Goal: Task Accomplishment & Management: Use online tool/utility

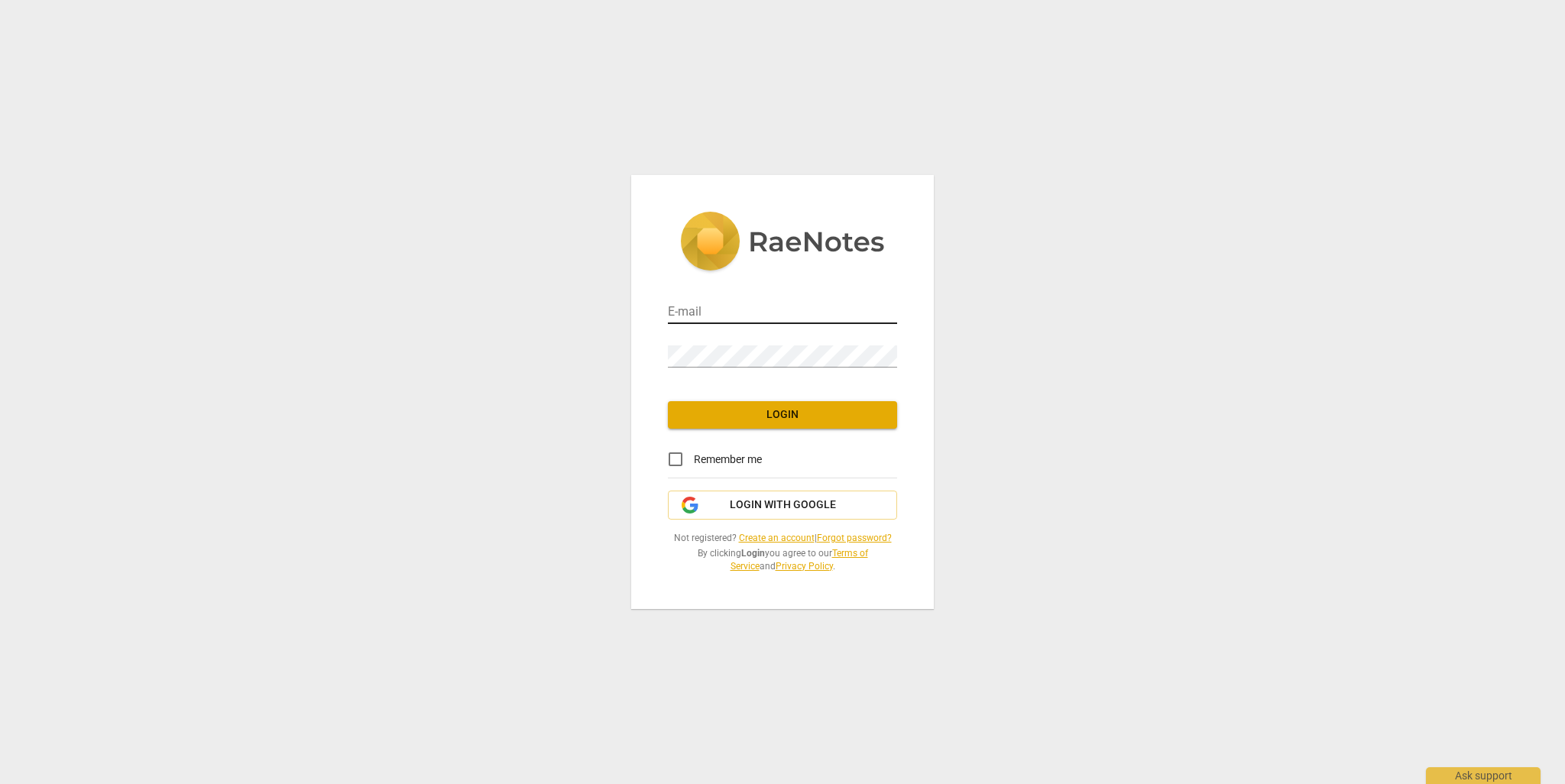
click at [730, 314] on input "email" at bounding box center [782, 313] width 230 height 22
type input "[EMAIL_ADDRESS][DOMAIN_NAME]"
click at [782, 410] on span "Login" at bounding box center [782, 415] width 205 height 15
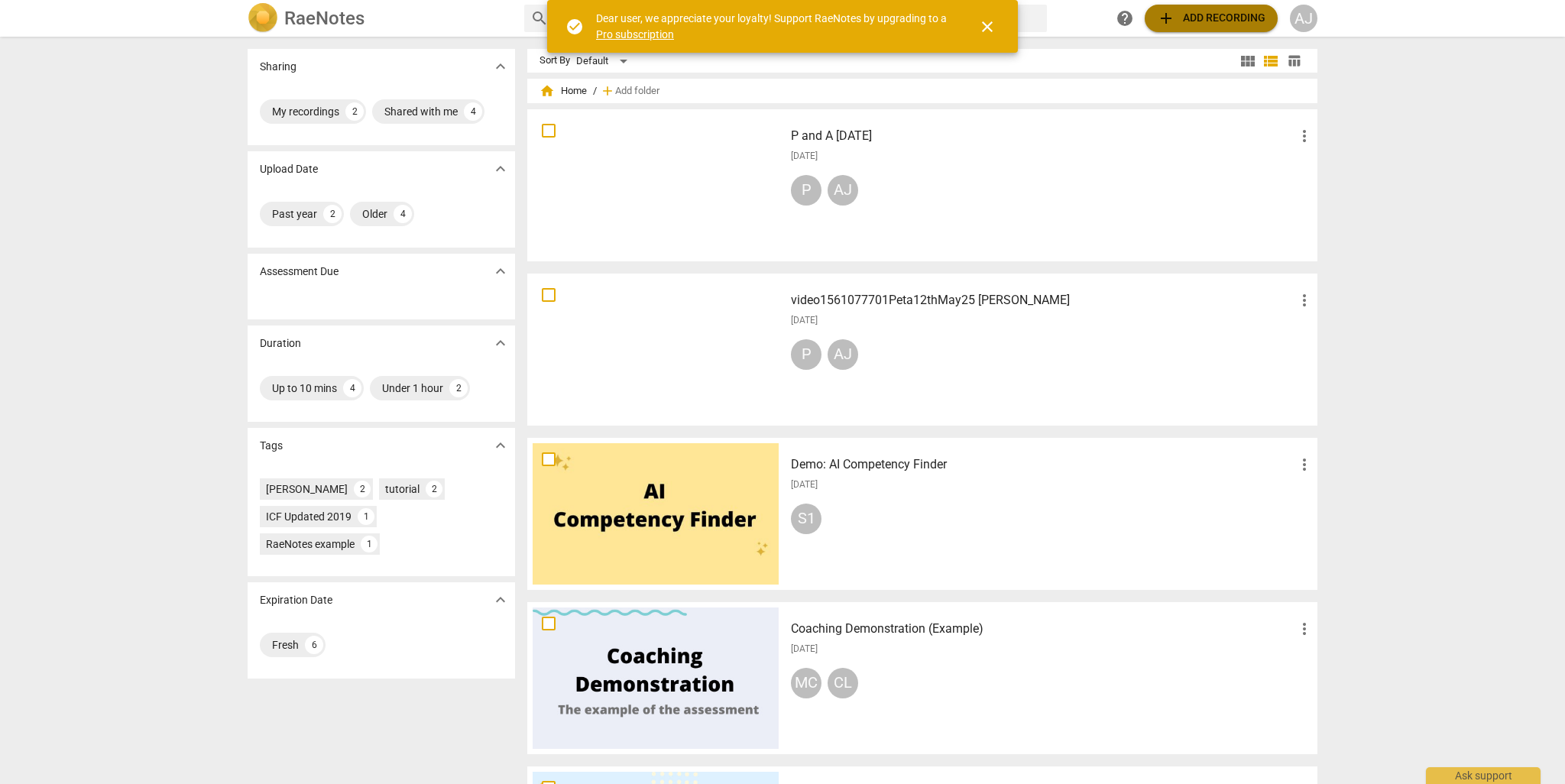
click at [1234, 19] on span "add Add recording" at bounding box center [1211, 18] width 108 height 18
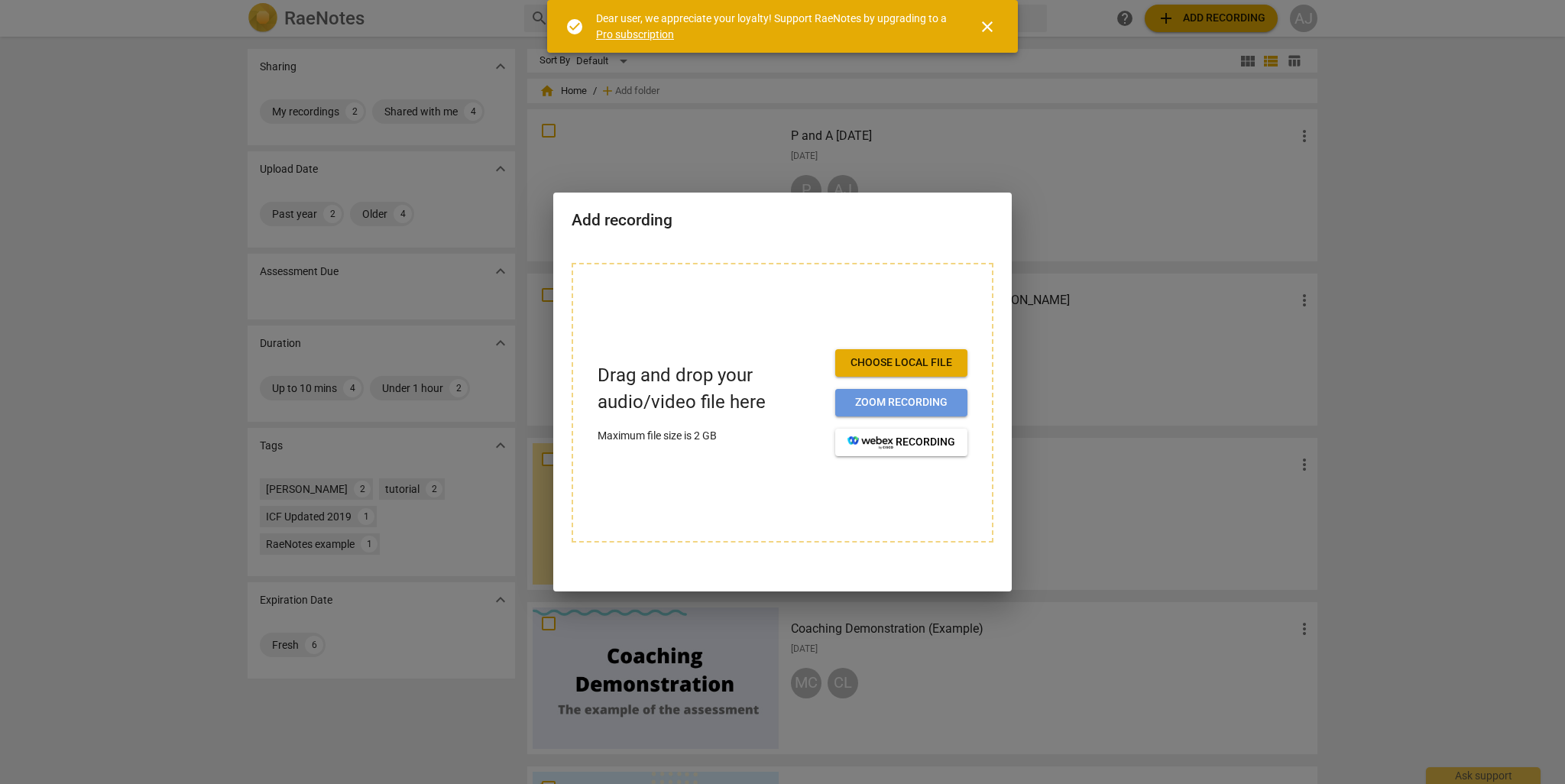
click at [908, 406] on span "Zoom recording" at bounding box center [901, 403] width 108 height 15
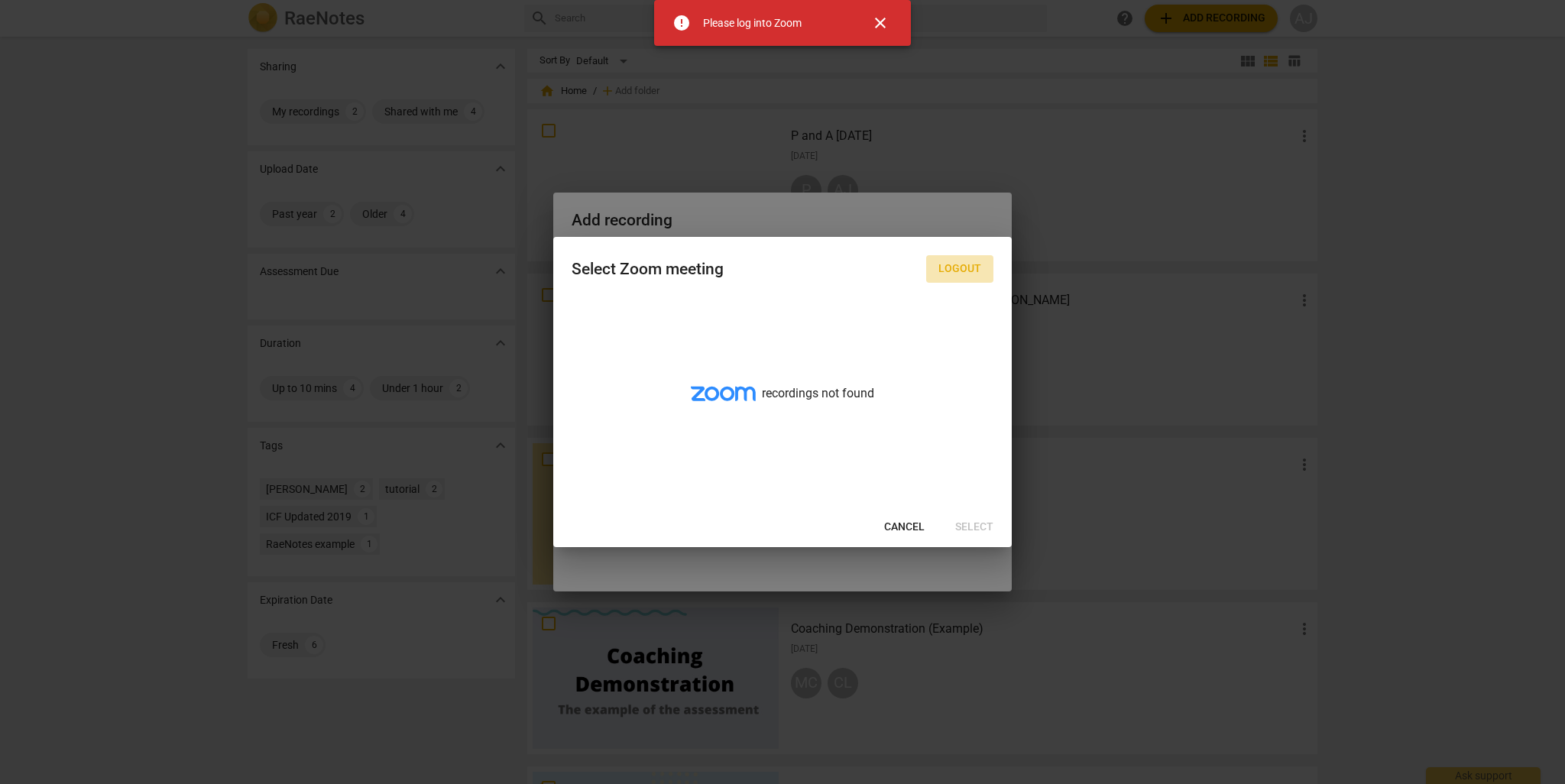
click at [967, 261] on span "Logout" at bounding box center [960, 269] width 43 height 15
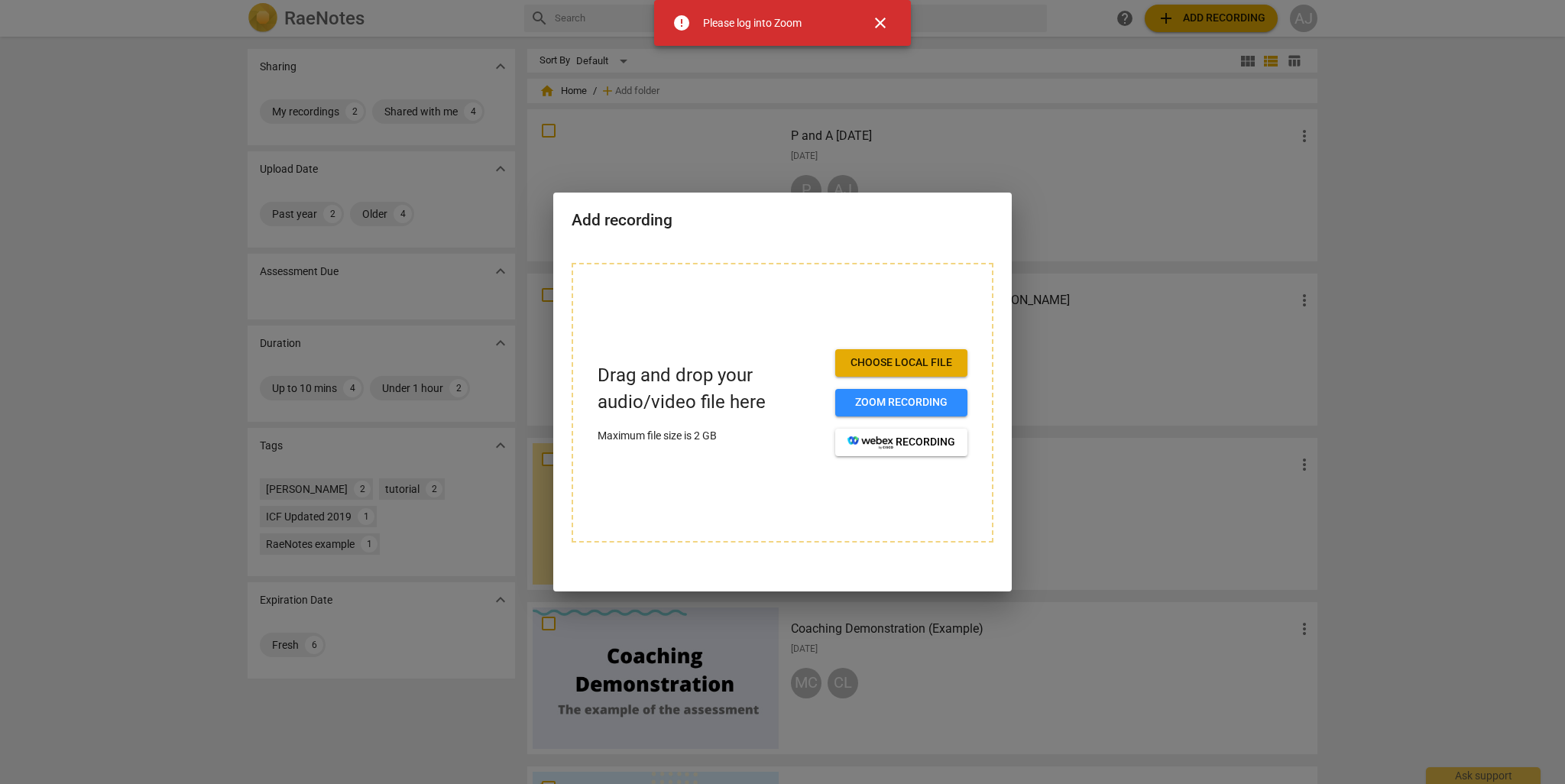
click at [920, 357] on span "Choose local file" at bounding box center [901, 363] width 108 height 15
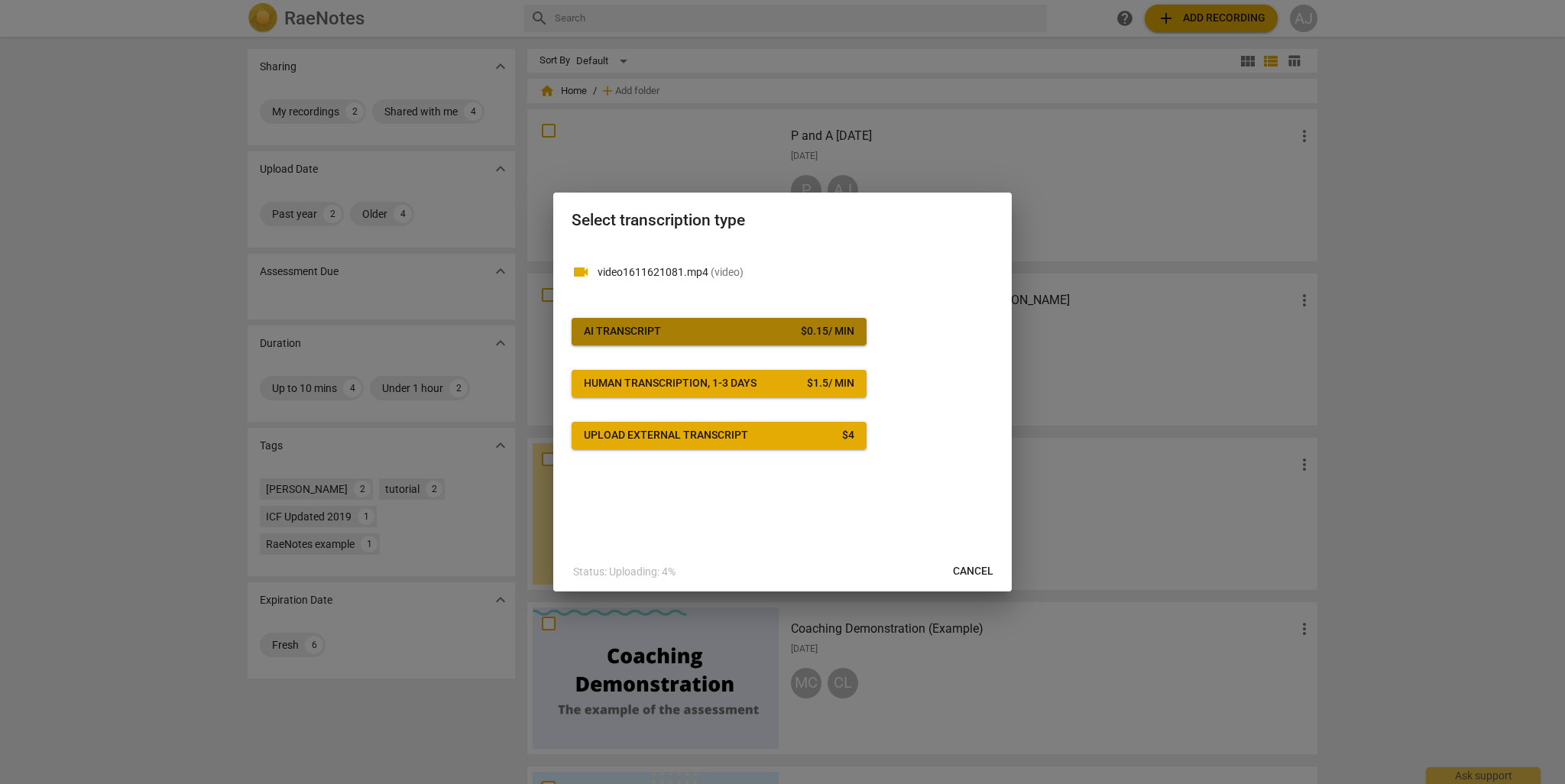
click at [670, 322] on button "AI Transcript $ 0.15 / min" at bounding box center [719, 332] width 295 height 27
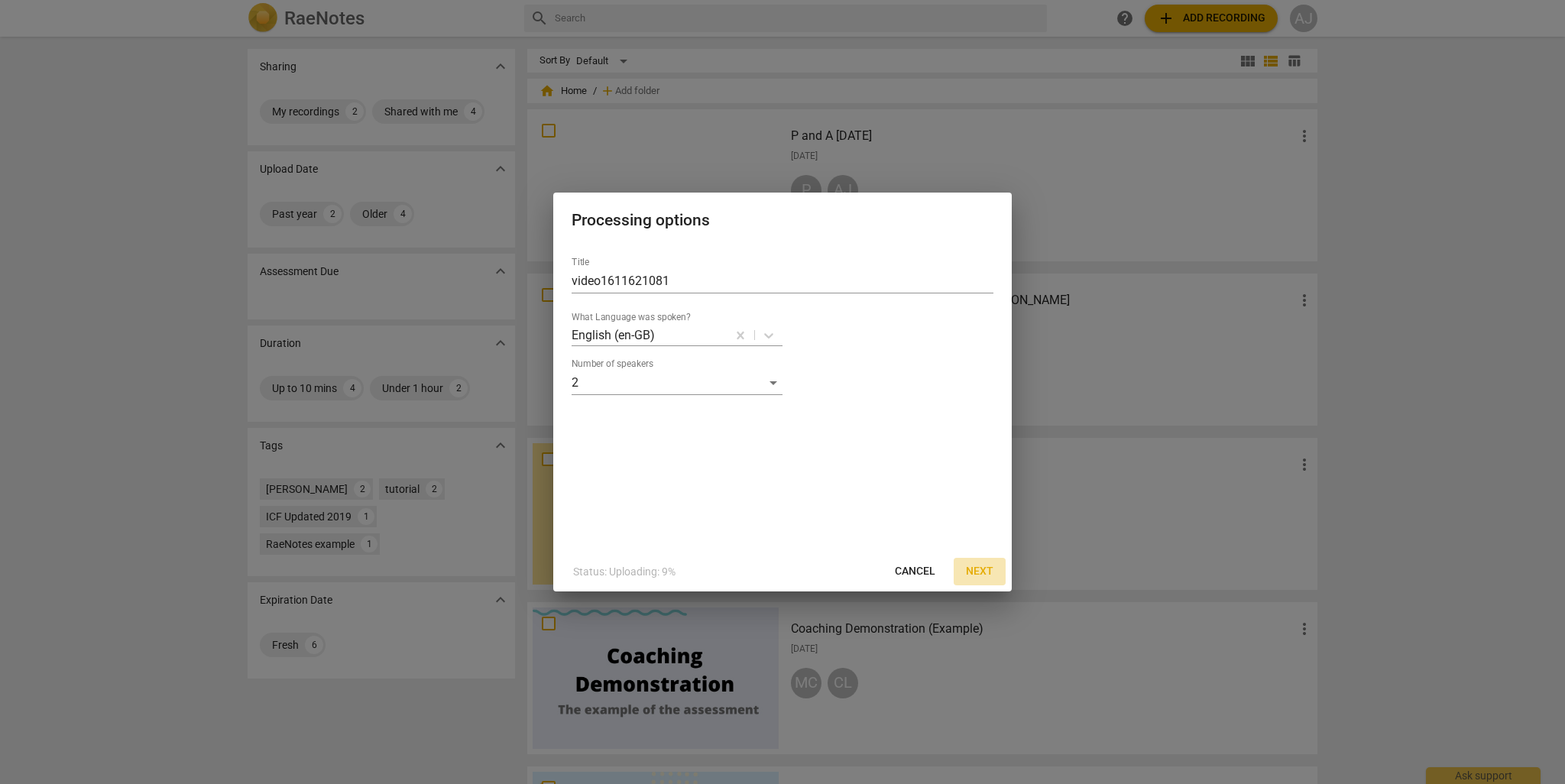
click at [983, 569] on span "Next" at bounding box center [980, 572] width 27 height 15
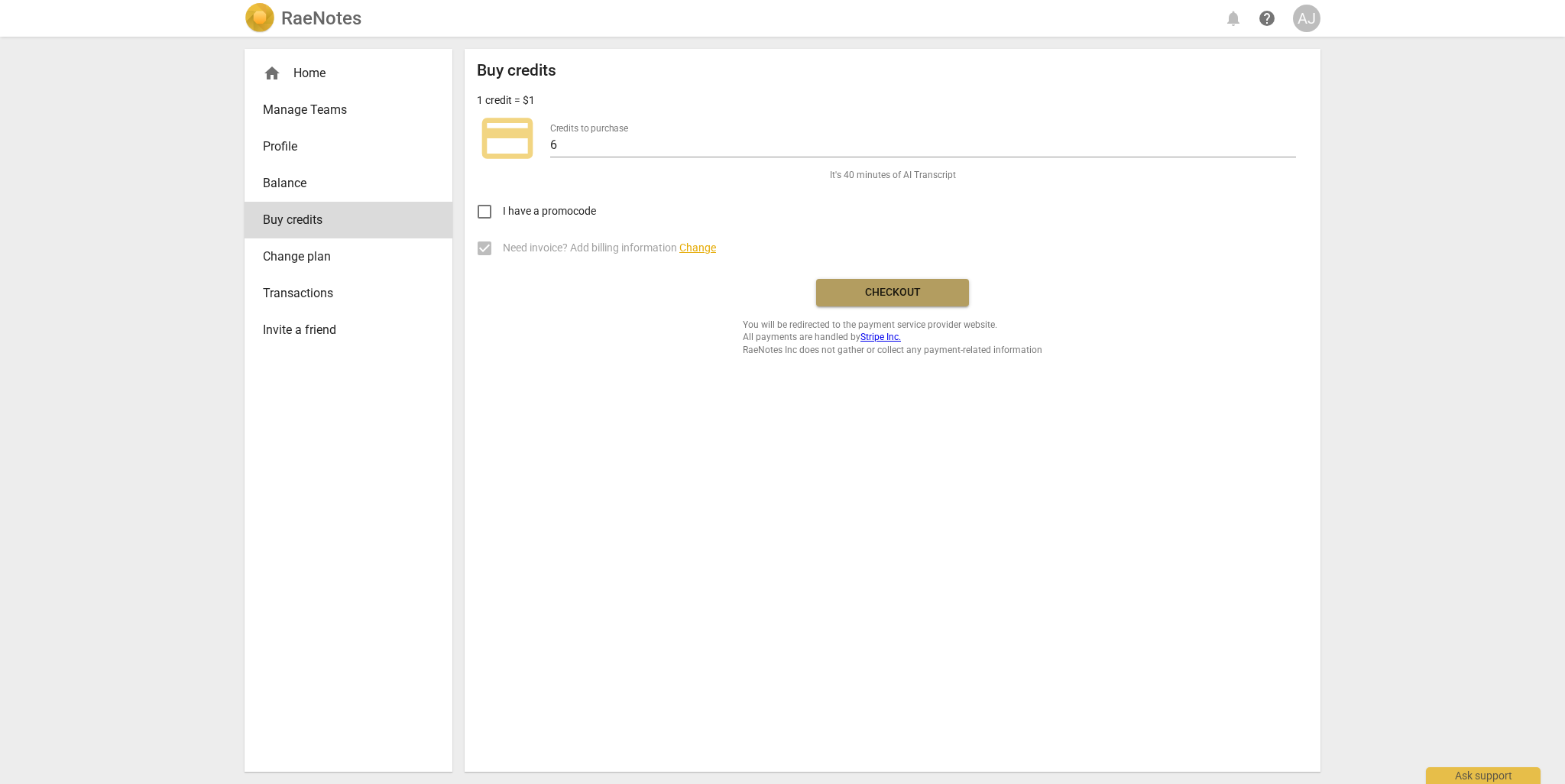
click at [881, 288] on span "Checkout" at bounding box center [893, 293] width 128 height 15
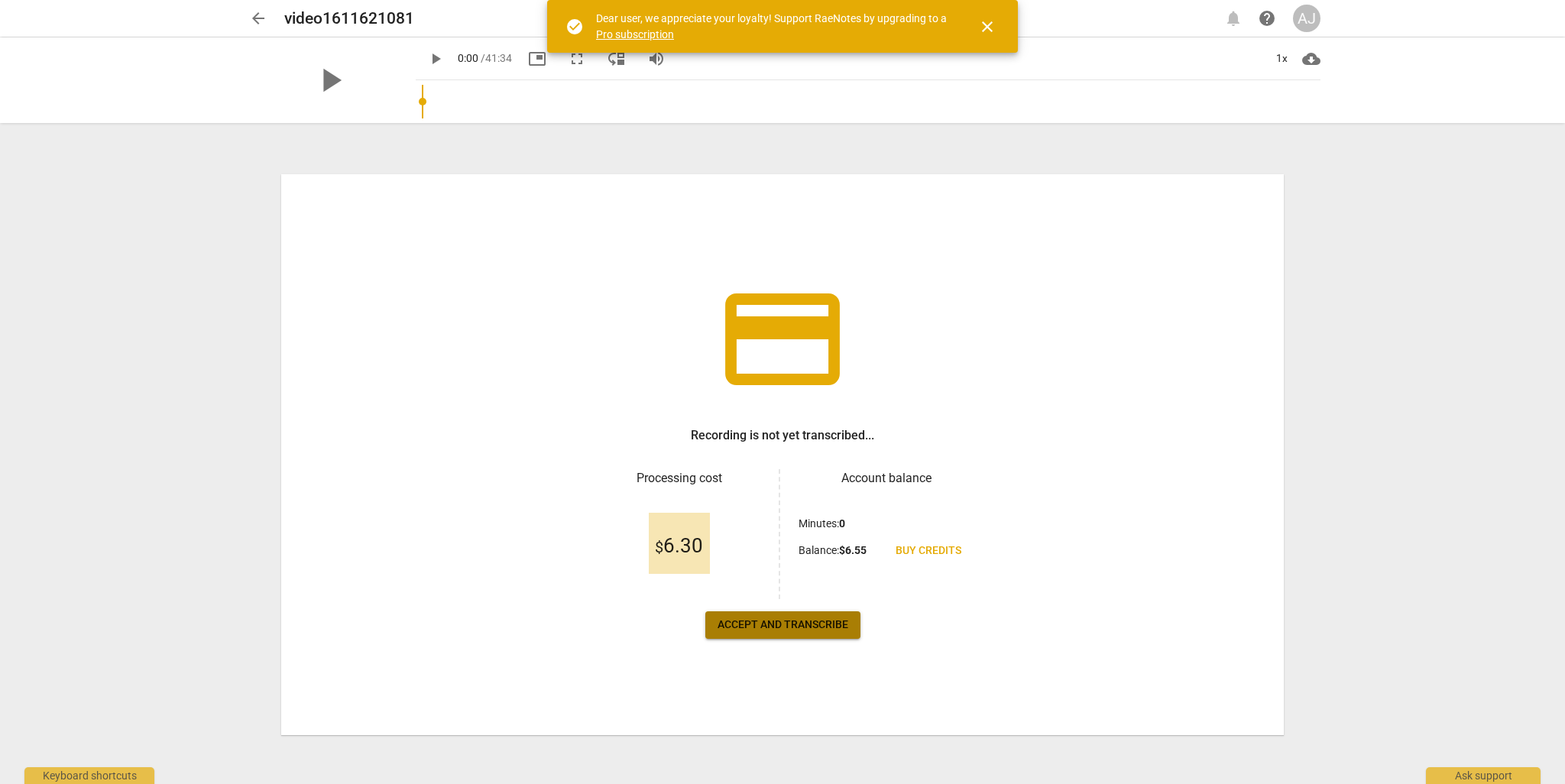
click at [749, 618] on span "Accept and transcribe" at bounding box center [782, 625] width 131 height 15
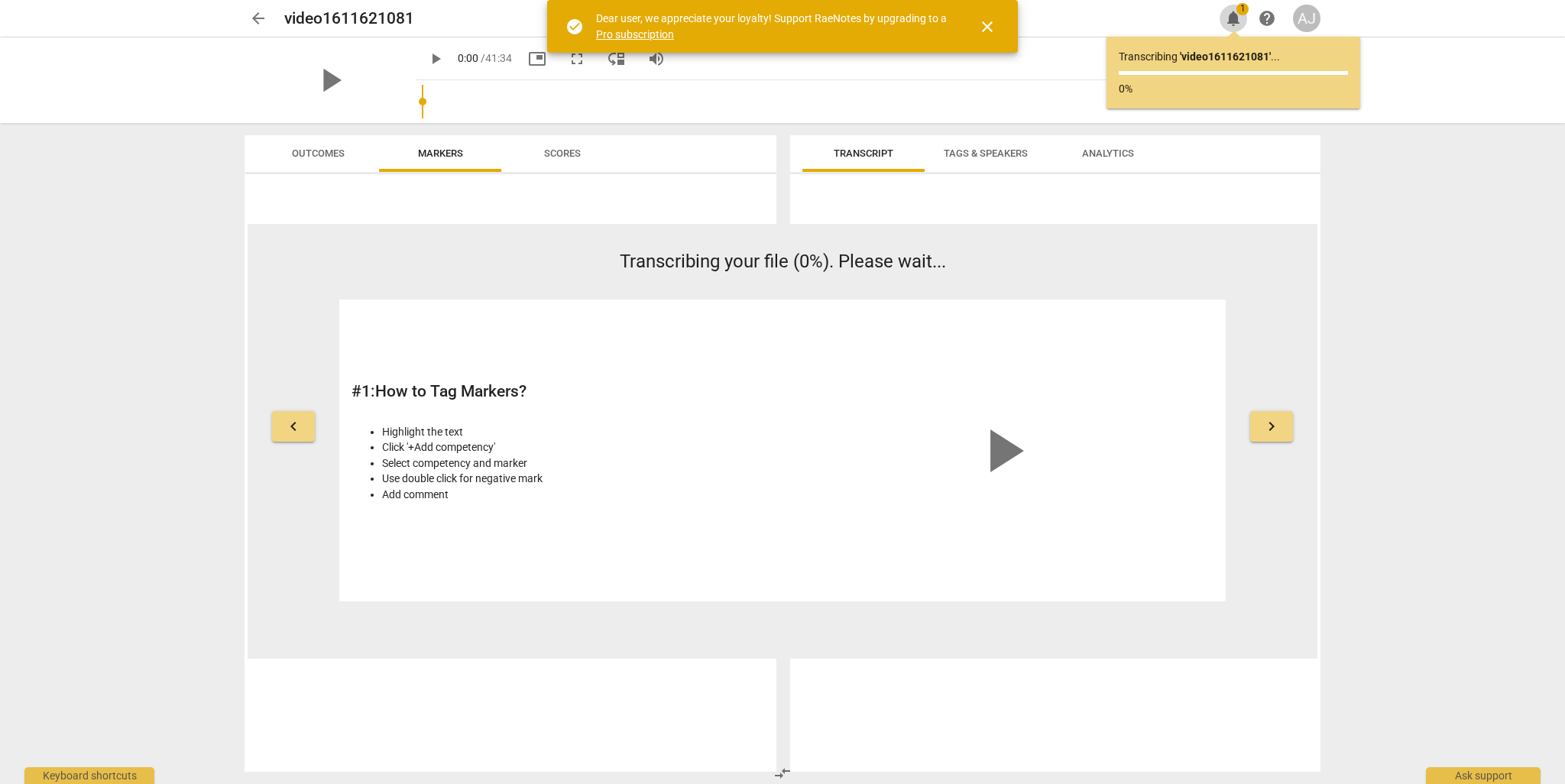
click at [1229, 7] on button "notifications 1" at bounding box center [1234, 18] width 27 height 27
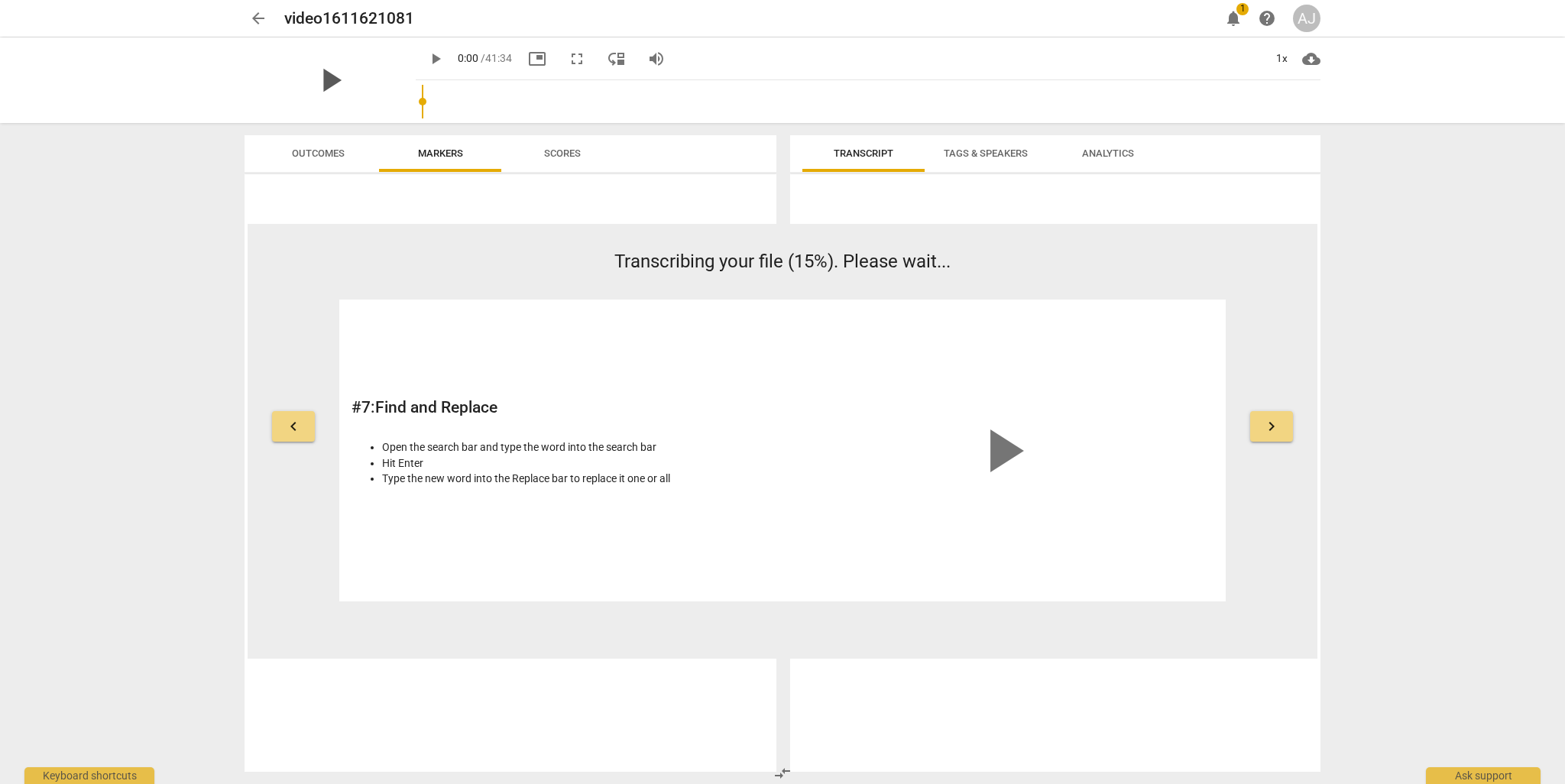
click at [324, 77] on span "play_arrow" at bounding box center [330, 80] width 40 height 40
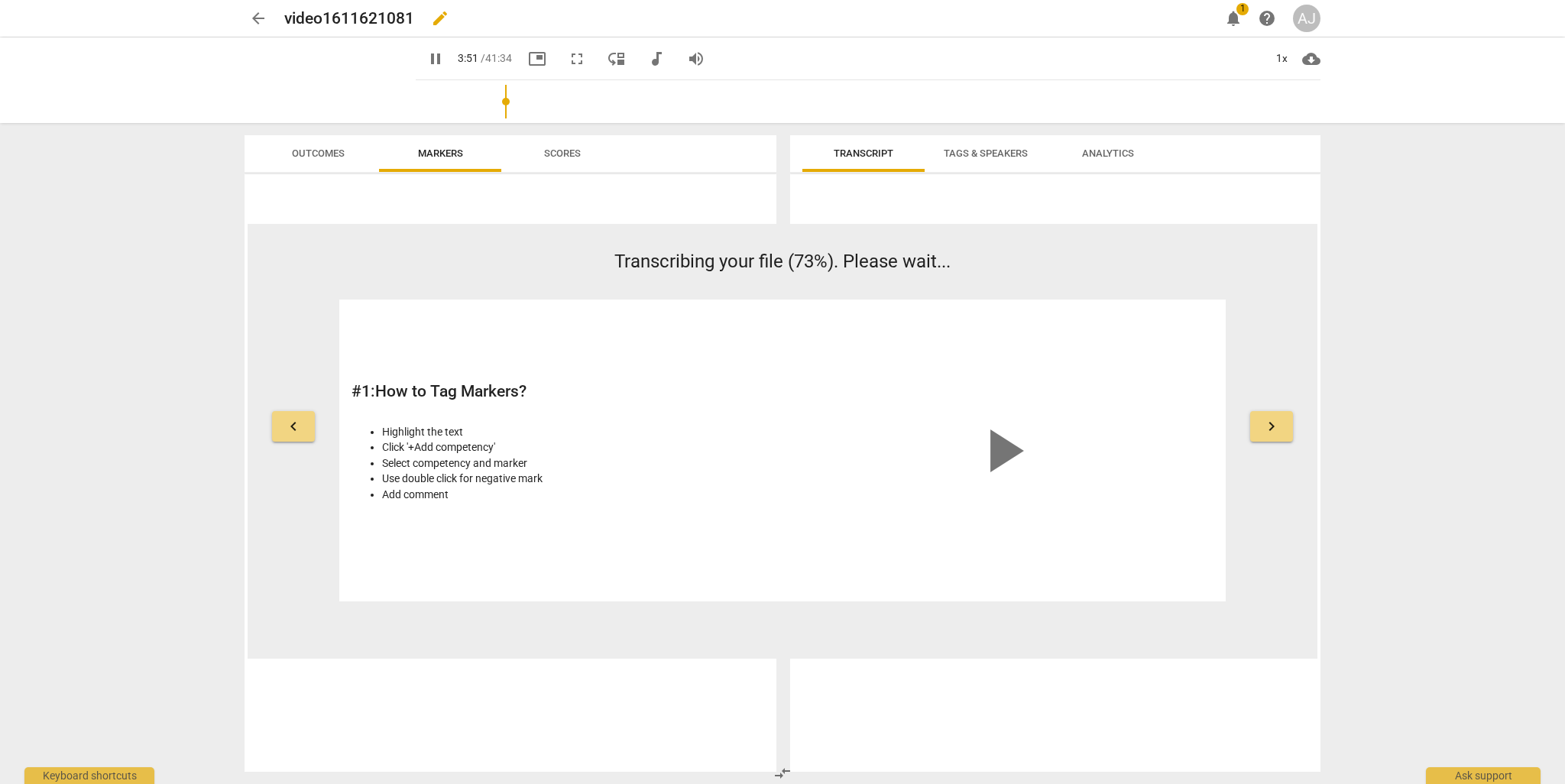
click at [752, 26] on div "video1611621081 edit" at bounding box center [746, 18] width 923 height 27
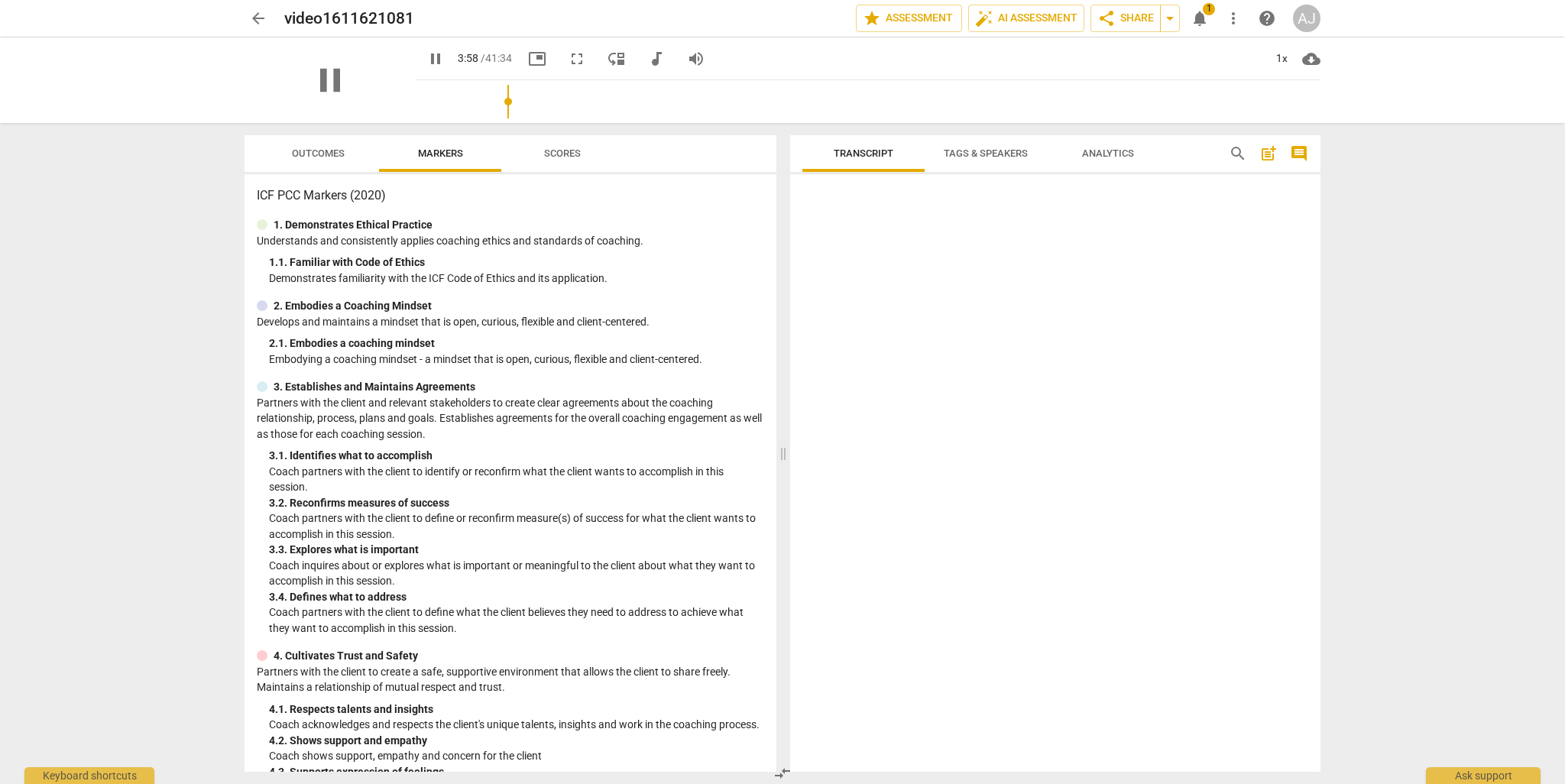
click at [348, 90] on div "pause" at bounding box center [330, 80] width 172 height 85
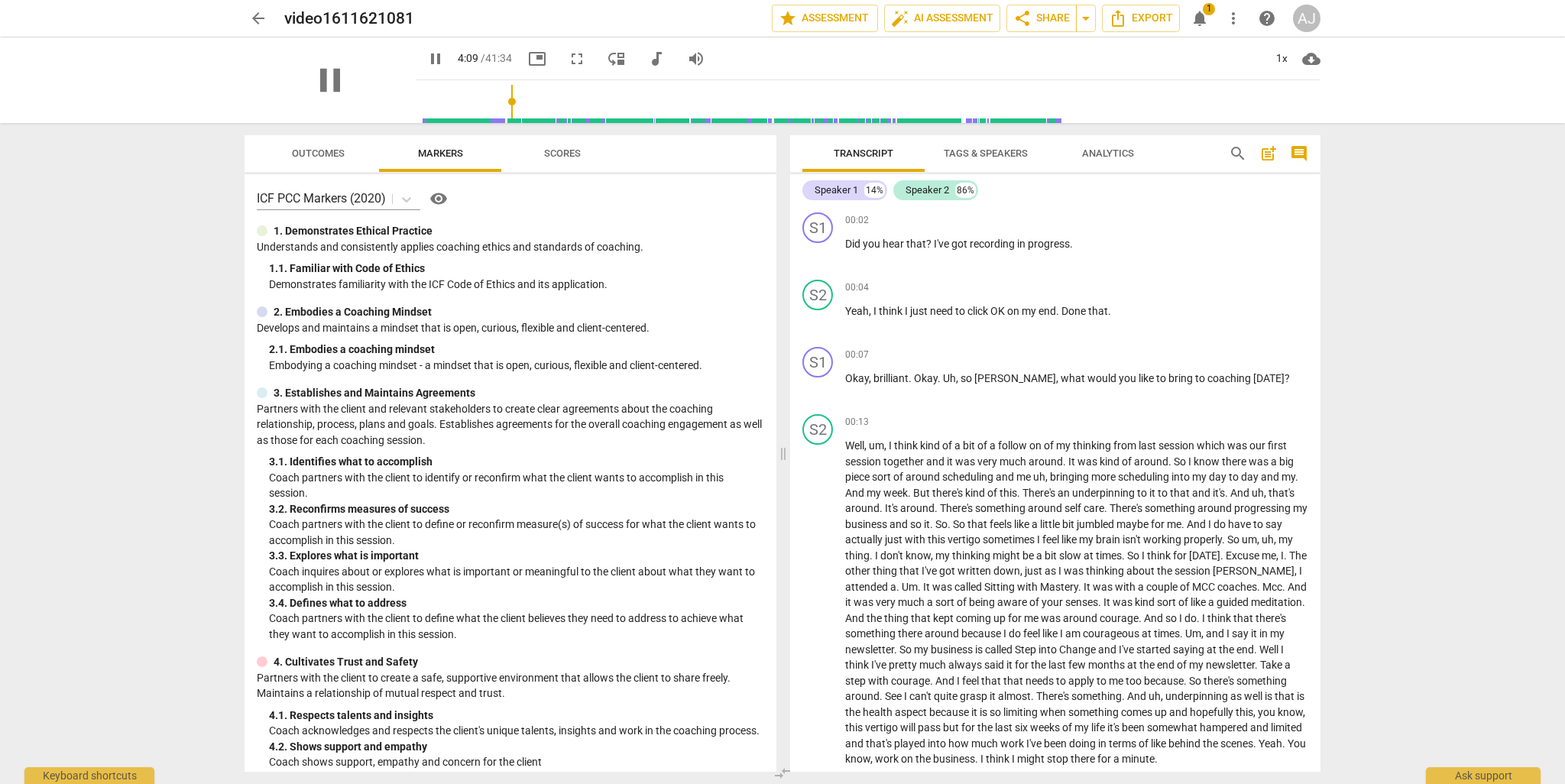
scroll to position [874, 0]
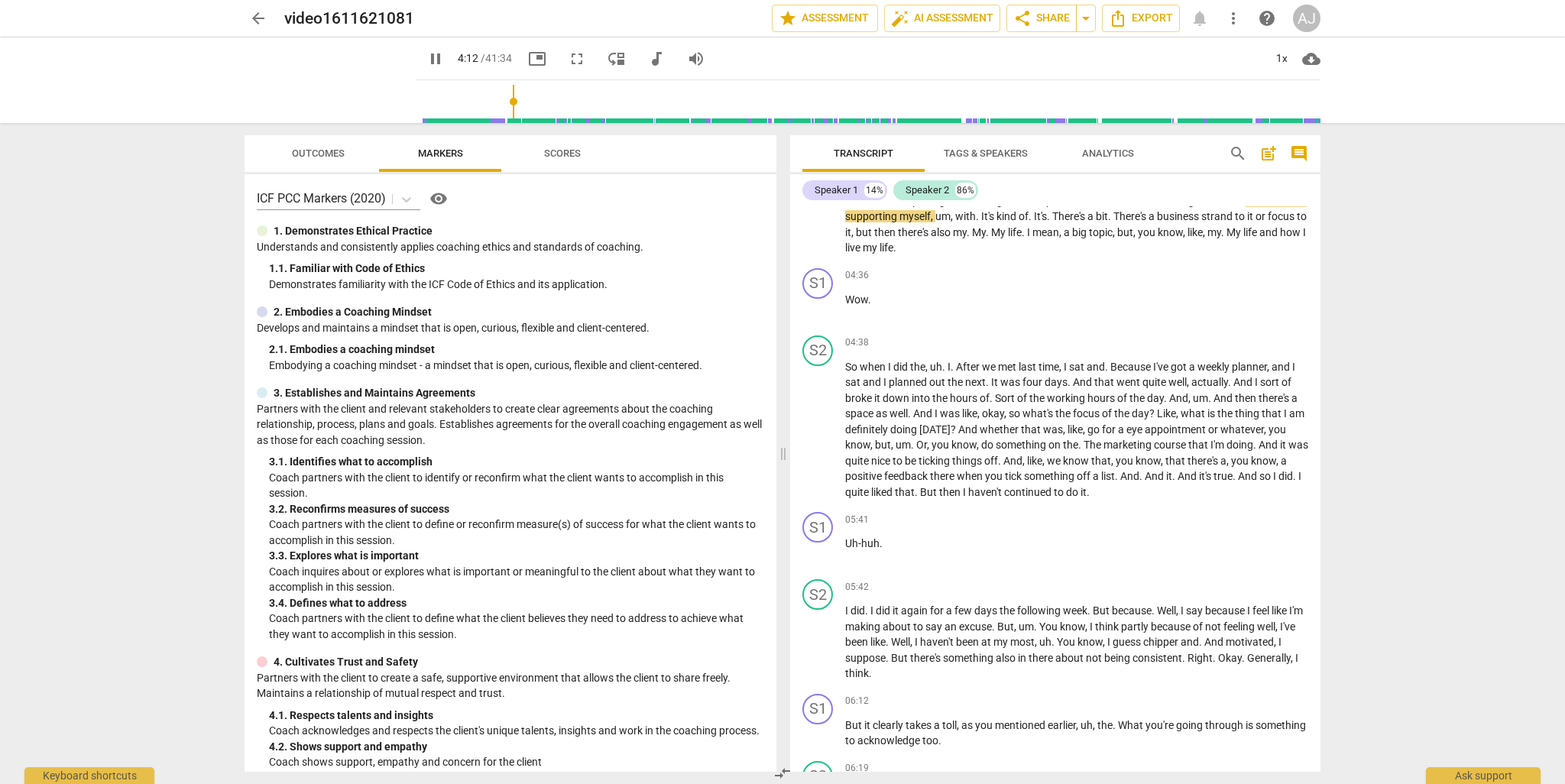
click at [427, 55] on span "pause" at bounding box center [435, 58] width 18 height 18
click at [458, 61] on span "4:13" at bounding box center [468, 58] width 20 height 12
click at [427, 60] on span "play_arrow" at bounding box center [435, 58] width 18 height 18
click at [427, 60] on span "pause" at bounding box center [435, 58] width 18 height 18
type input "255"
